Goal: Find specific fact: Find specific fact

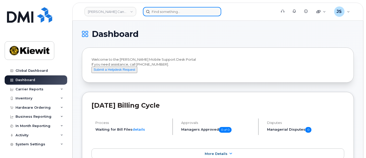
click at [186, 12] on input at bounding box center [182, 11] width 78 height 9
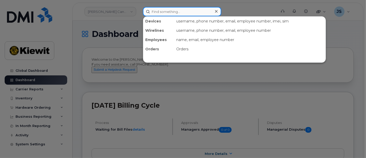
paste input "564658"
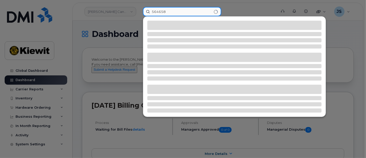
type input "564658"
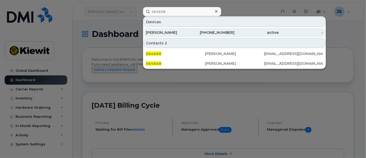
click at [213, 31] on div "714-363-1257" at bounding box center [212, 32] width 44 height 5
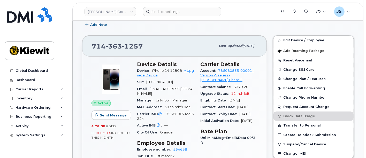
scroll to position [86, 0]
drag, startPoint x: 170, startPoint y: 69, endPoint x: 150, endPoint y: 71, distance: 19.2
click at [150, 71] on div "Device iPhone 14 128GB + Upgrade Device" at bounding box center [165, 73] width 57 height 12
copy span "iPhone 14"
drag, startPoint x: 153, startPoint y: 46, endPoint x: 86, endPoint y: 44, distance: 67.0
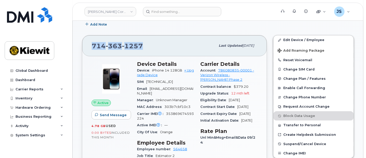
click at [86, 44] on div "[PHONE_NUMBER] Last updated [DATE]" at bounding box center [174, 45] width 185 height 21
copy span "[PHONE_NUMBER]"
